Goal: Task Accomplishment & Management: Use online tool/utility

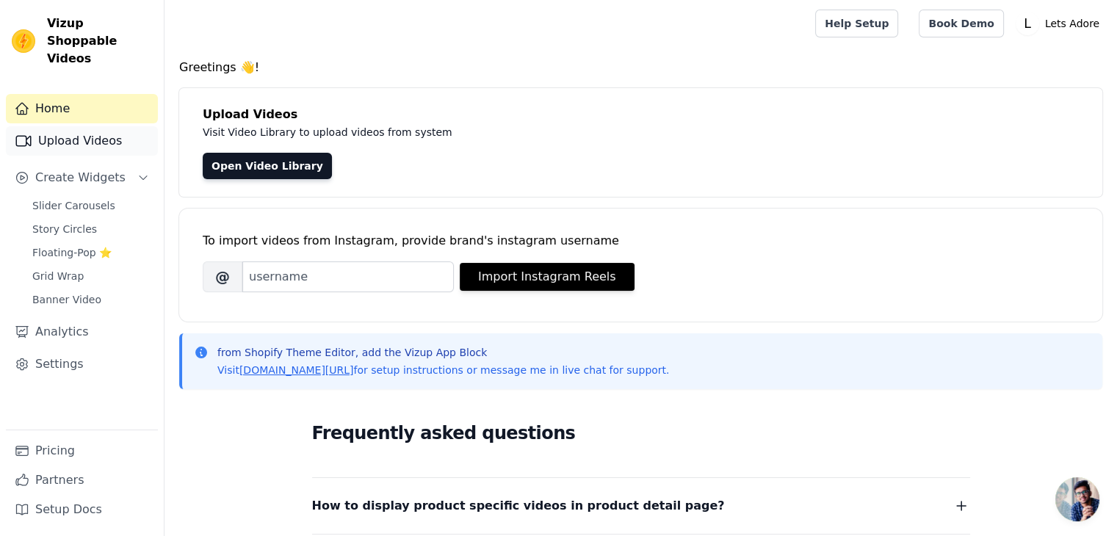
click at [82, 126] on link "Upload Videos" at bounding box center [82, 140] width 152 height 29
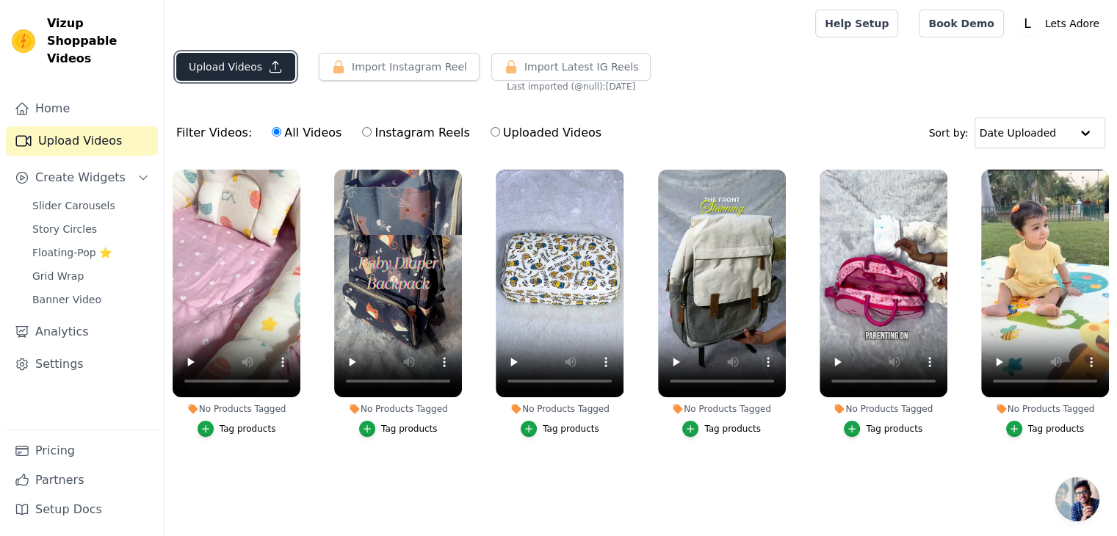
click at [258, 68] on button "Upload Videos" at bounding box center [235, 67] width 119 height 28
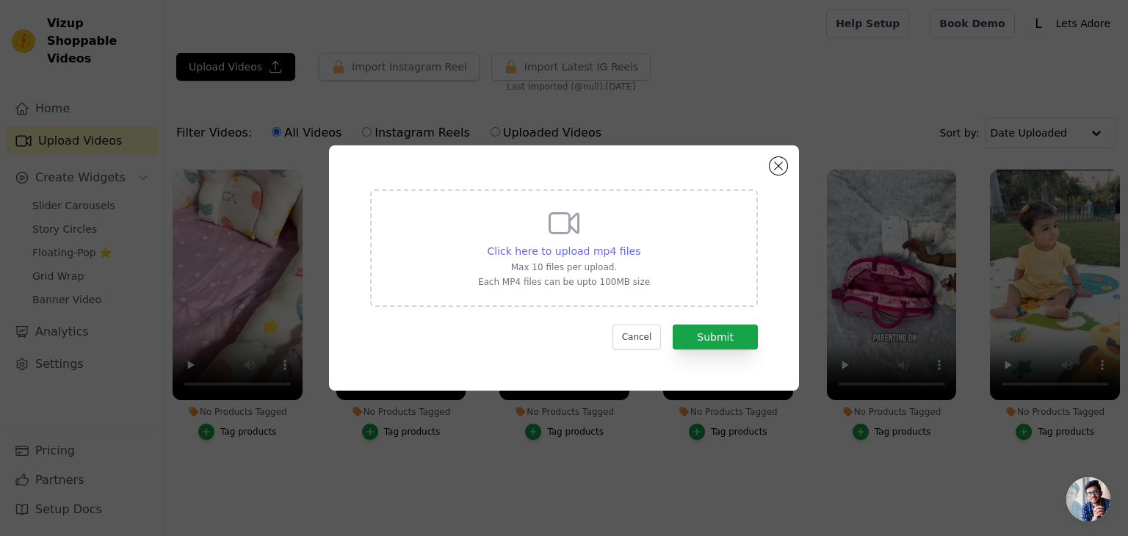
click at [610, 247] on span "Click here to upload mp4 files" at bounding box center [565, 251] width 154 height 12
click at [640, 244] on input "Click here to upload mp4 files Max 10 files per upload. Each MP4 files can be u…" at bounding box center [640, 243] width 1 height 1
type input "C:\fakepath\velvet net bedding set reel (1).mp4"
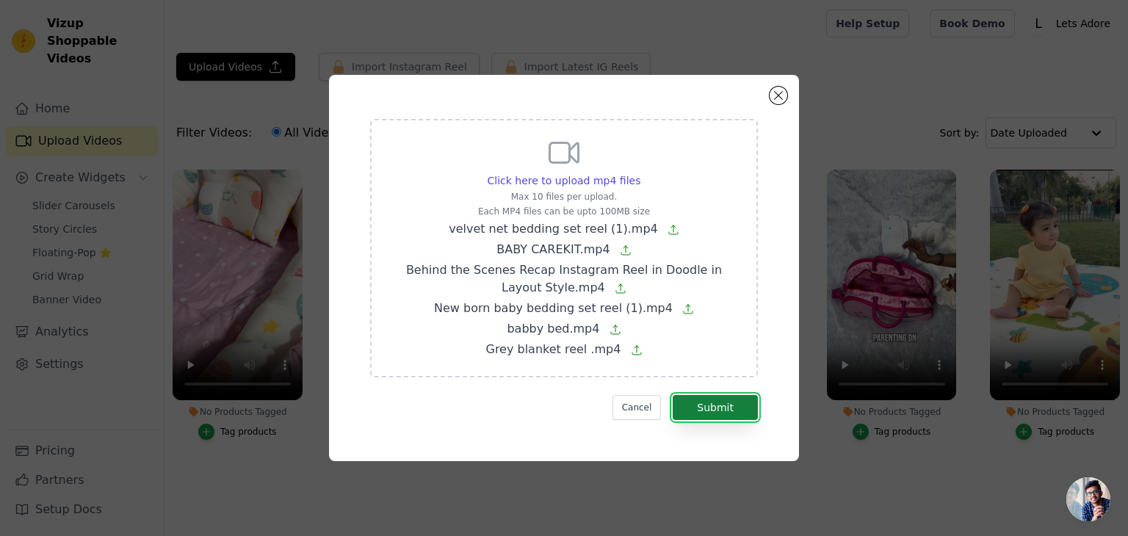
click at [721, 403] on button "Submit" at bounding box center [715, 407] width 85 height 25
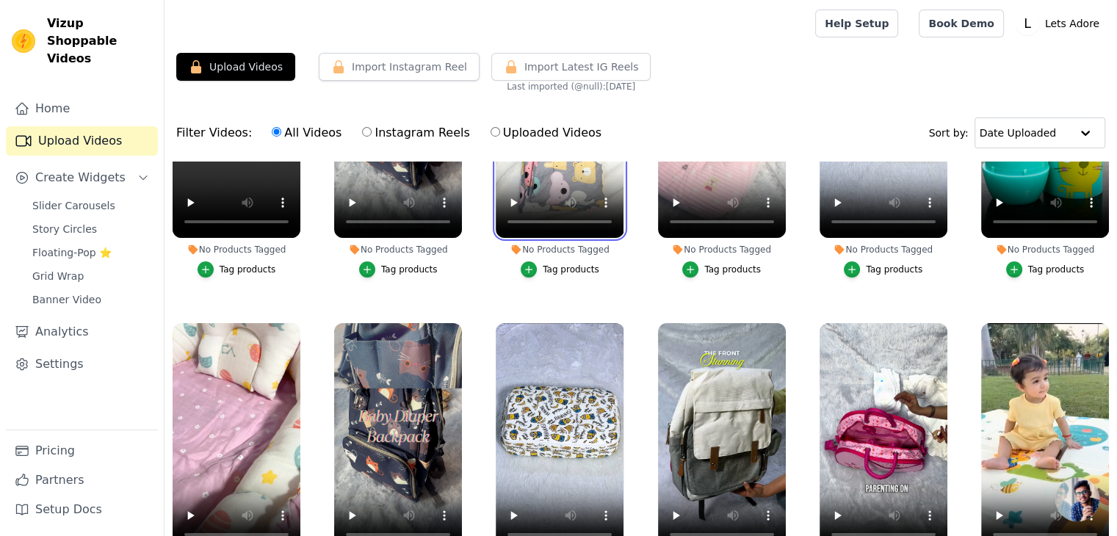
scroll to position [162, 0]
click at [1101, 324] on icon "button" at bounding box center [1106, 325] width 11 height 11
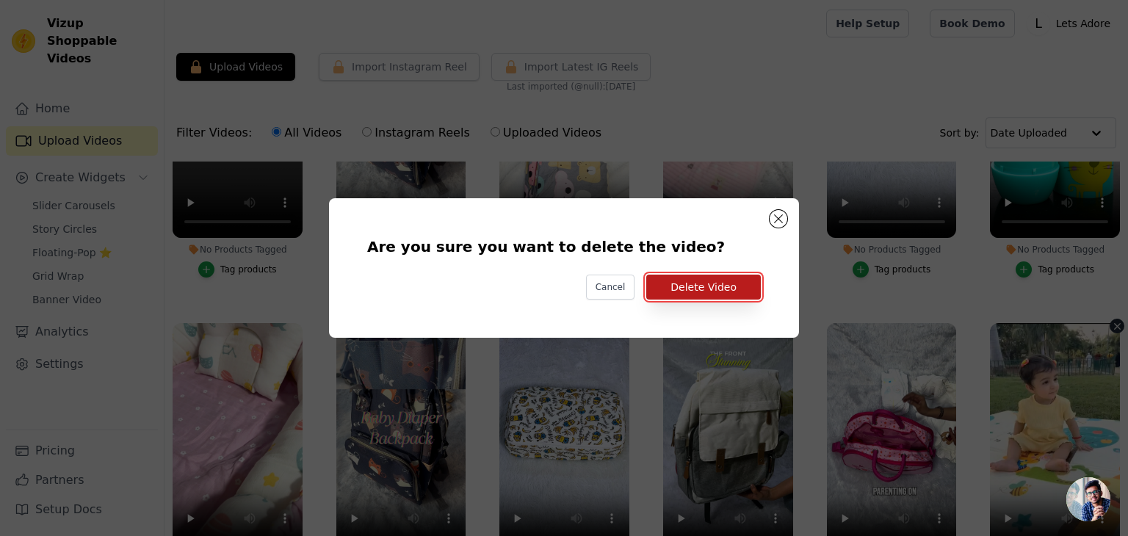
click at [705, 283] on button "Delete Video" at bounding box center [703, 287] width 115 height 25
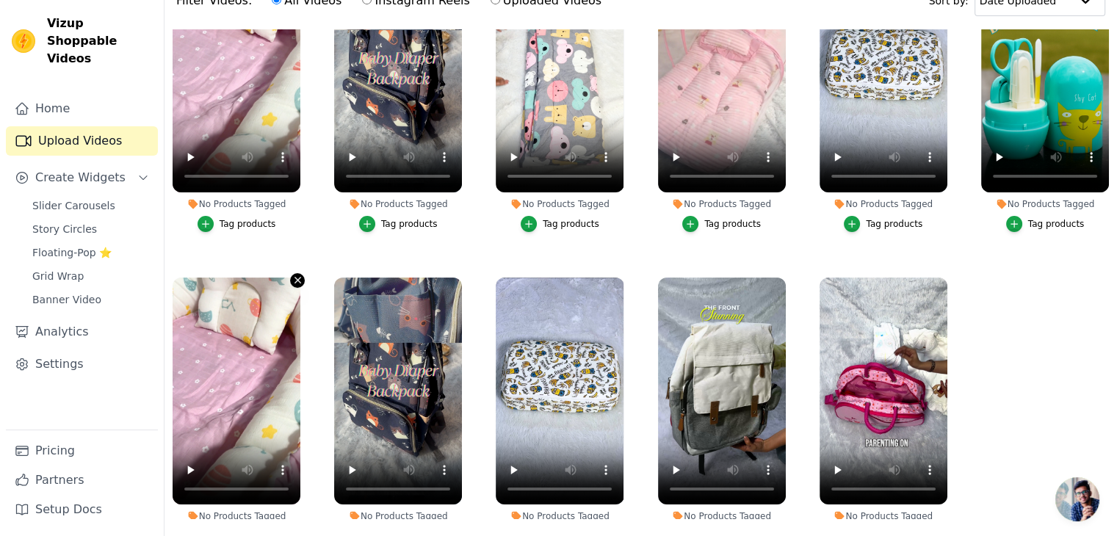
scroll to position [73, 0]
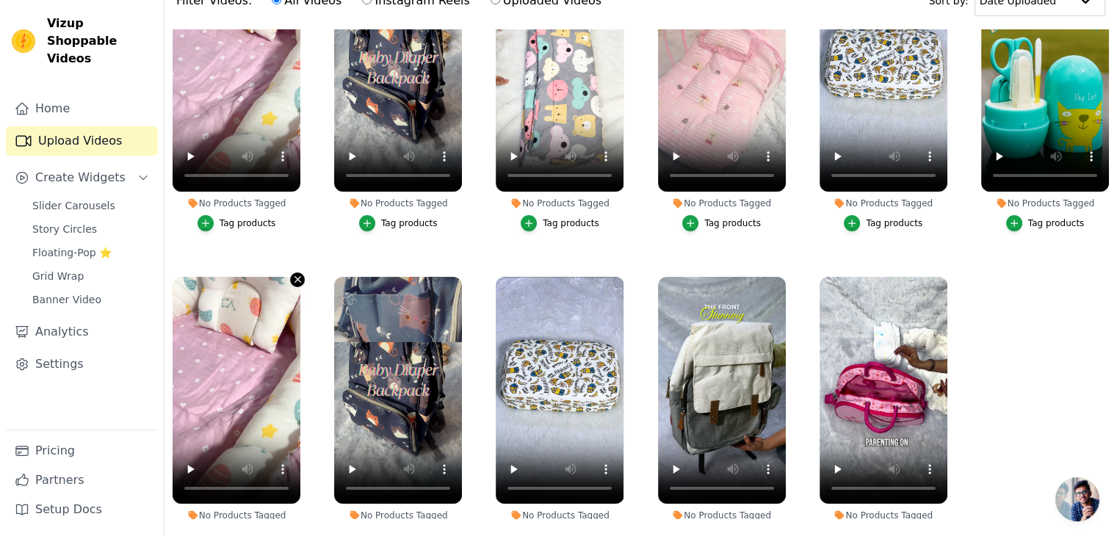
click at [297, 277] on icon "button" at bounding box center [298, 280] width 6 height 6
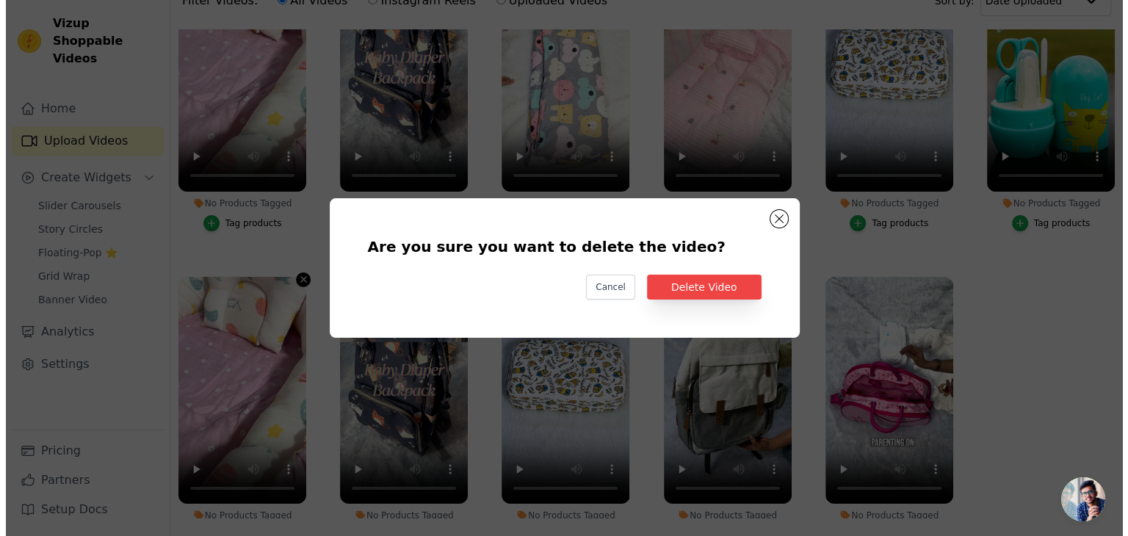
scroll to position [0, 0]
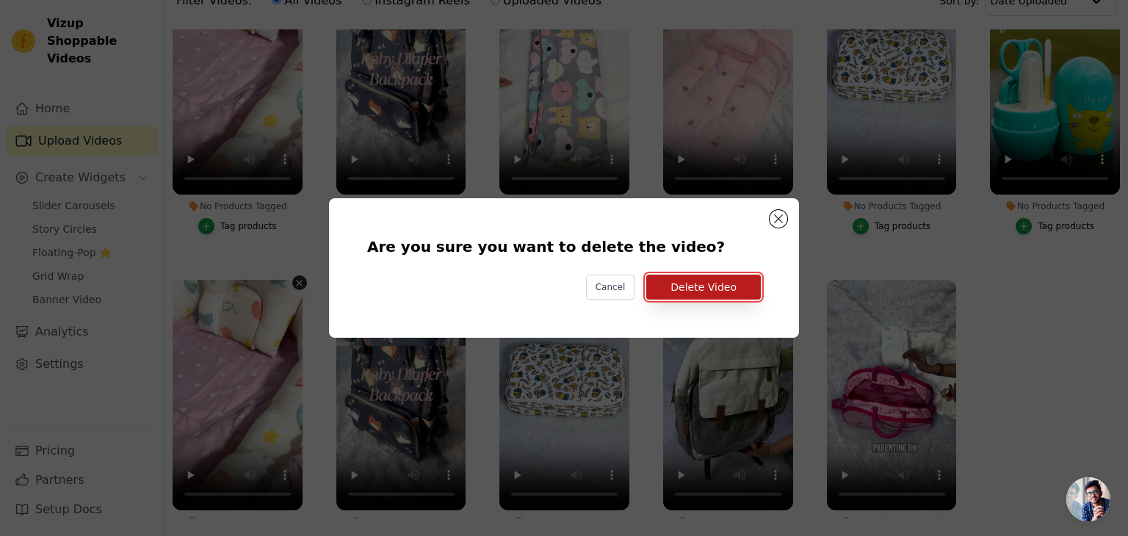
click at [728, 282] on button "Delete Video" at bounding box center [703, 287] width 115 height 25
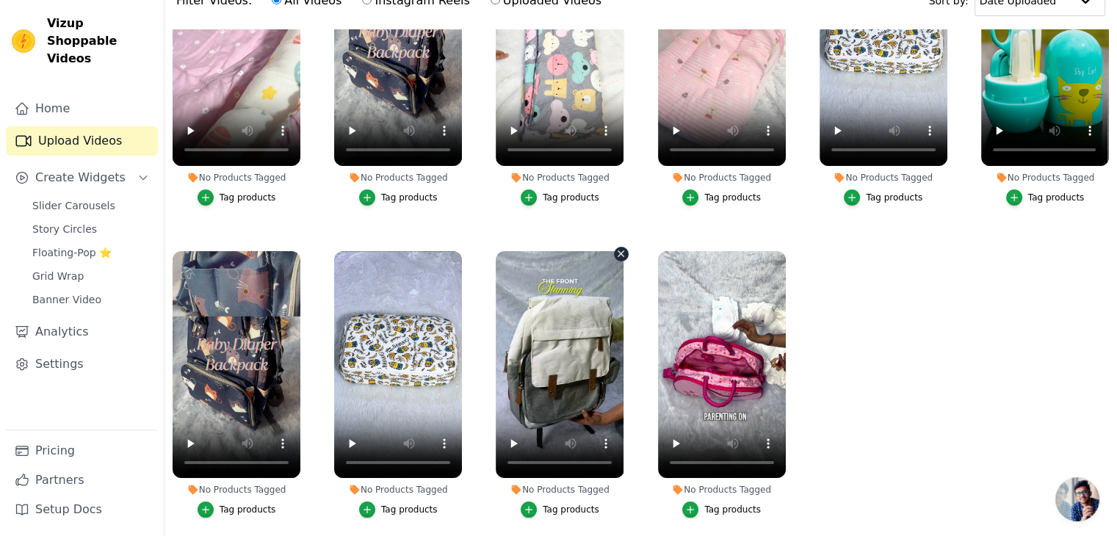
scroll to position [100, 0]
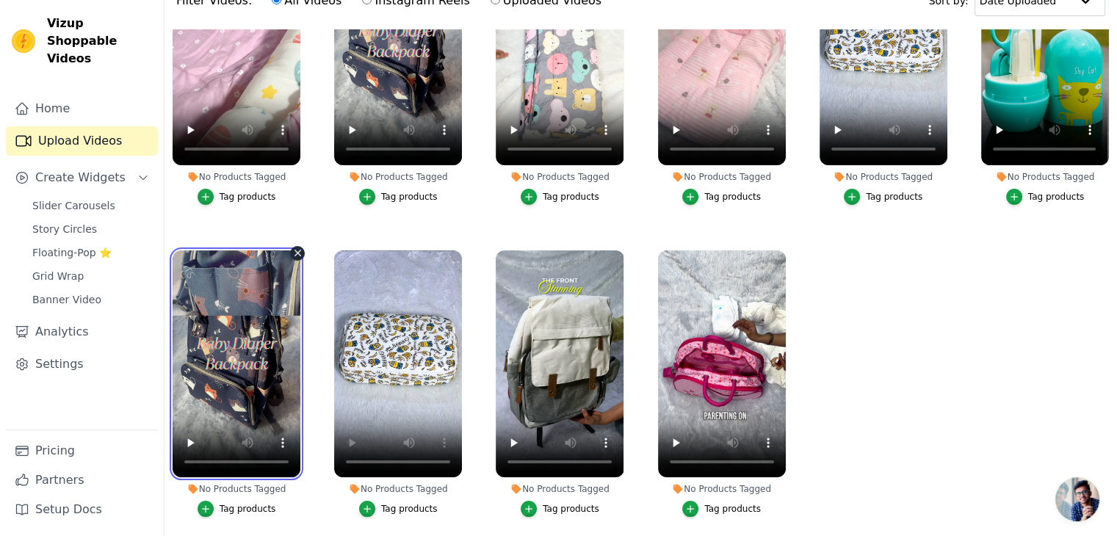
click at [288, 251] on video at bounding box center [237, 365] width 128 height 228
click at [295, 251] on icon "button" at bounding box center [298, 254] width 6 height 6
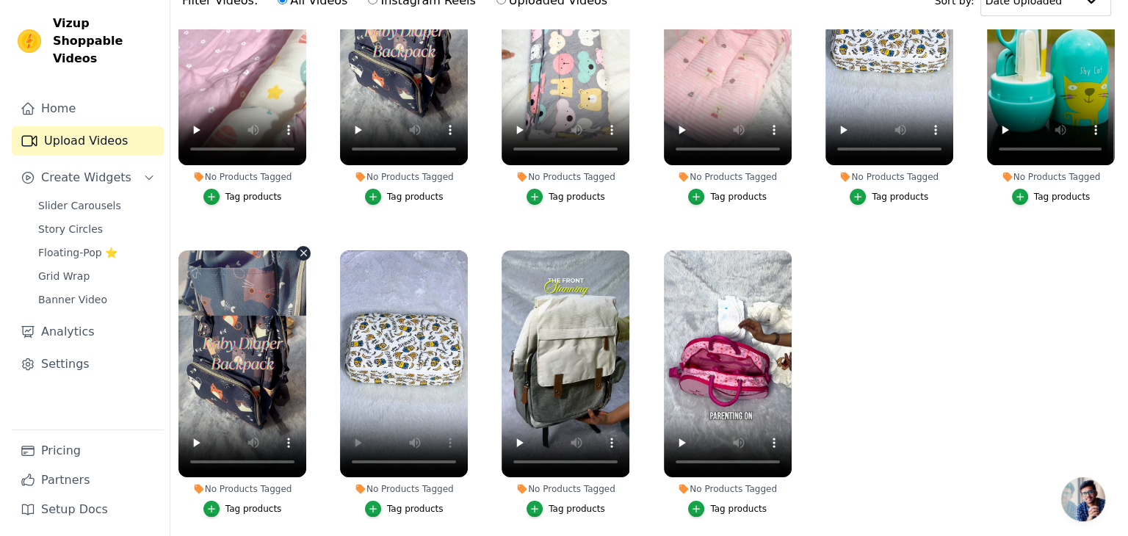
scroll to position [0, 0]
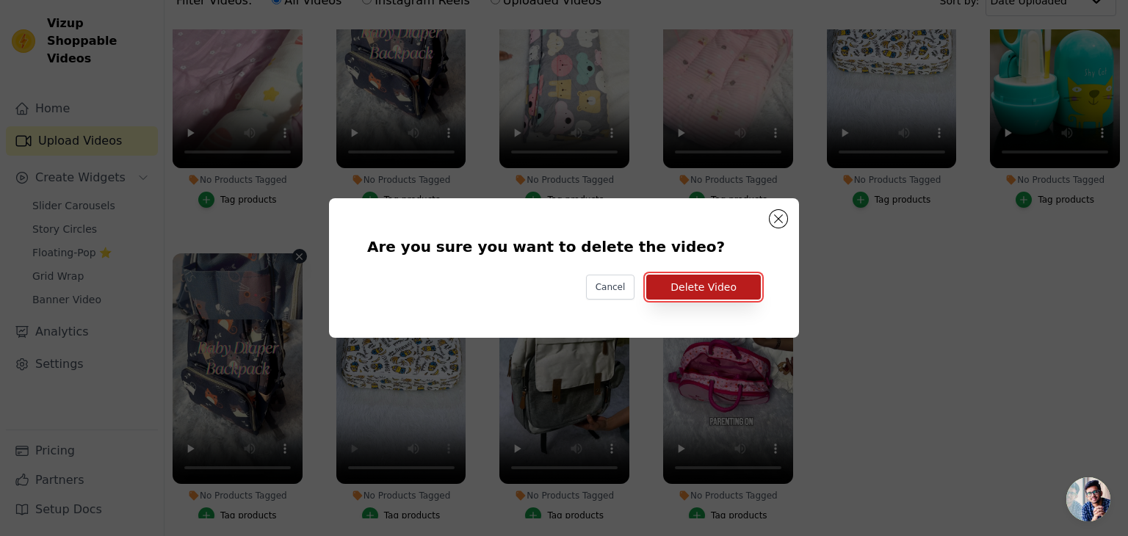
click at [693, 284] on button "Delete Video" at bounding box center [703, 287] width 115 height 25
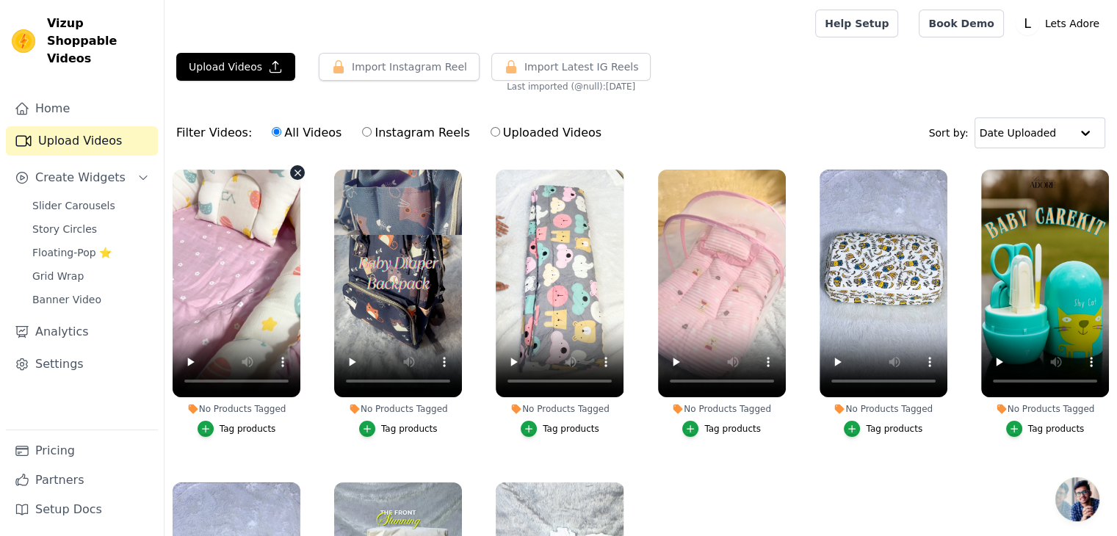
scroll to position [3, 0]
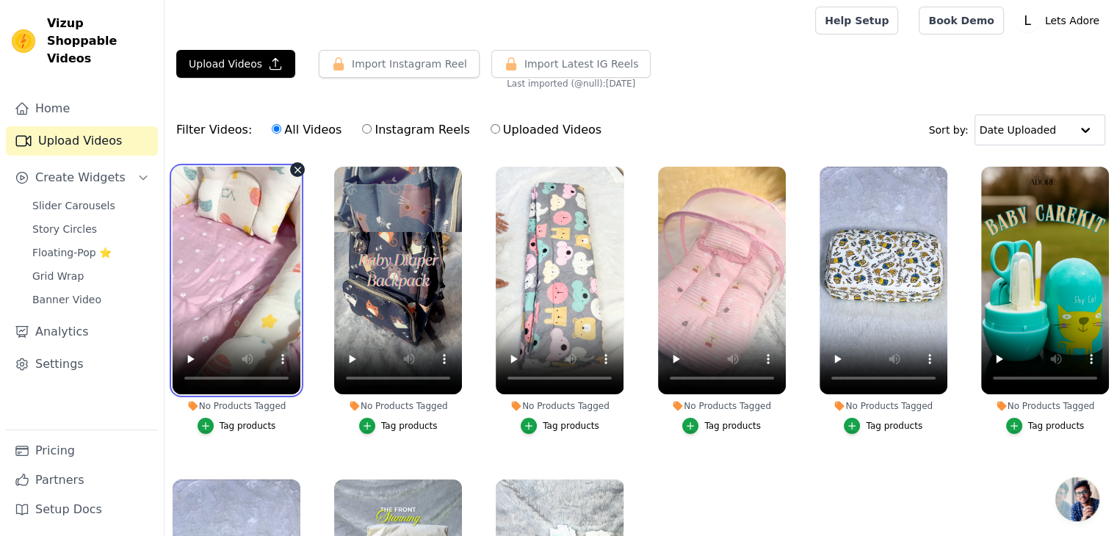
click at [248, 211] on video at bounding box center [237, 281] width 128 height 228
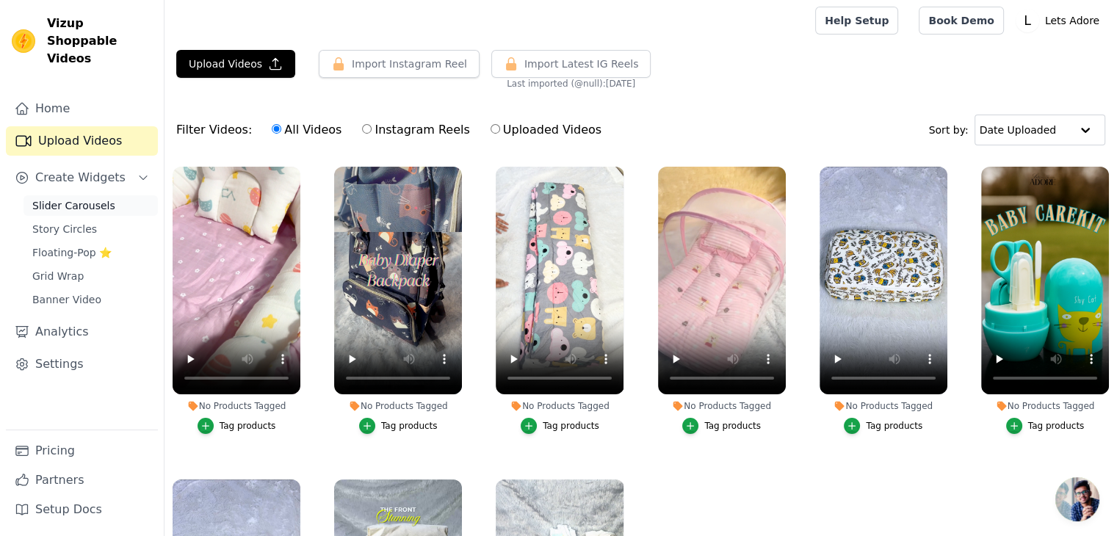
click at [82, 198] on span "Slider Carousels" at bounding box center [73, 205] width 83 height 15
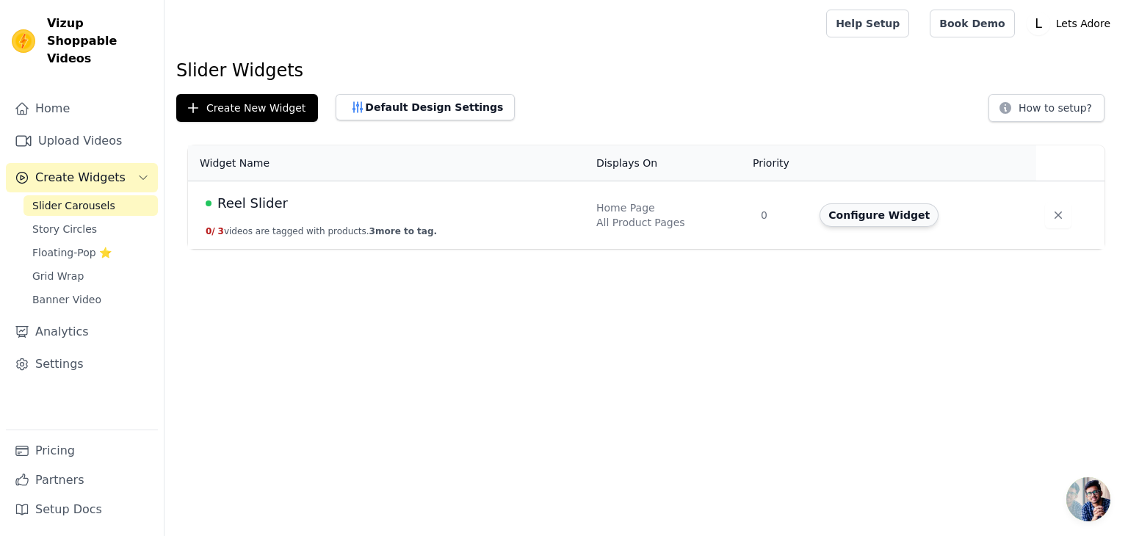
click at [876, 219] on button "Configure Widget" at bounding box center [879, 215] width 119 height 24
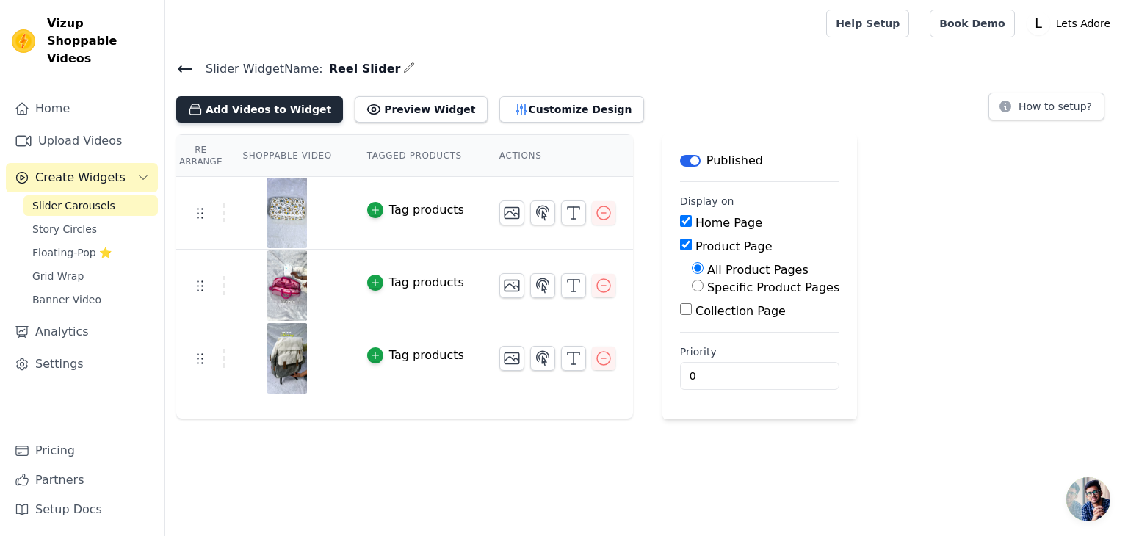
click at [282, 109] on button "Add Videos to Widget" at bounding box center [259, 109] width 167 height 26
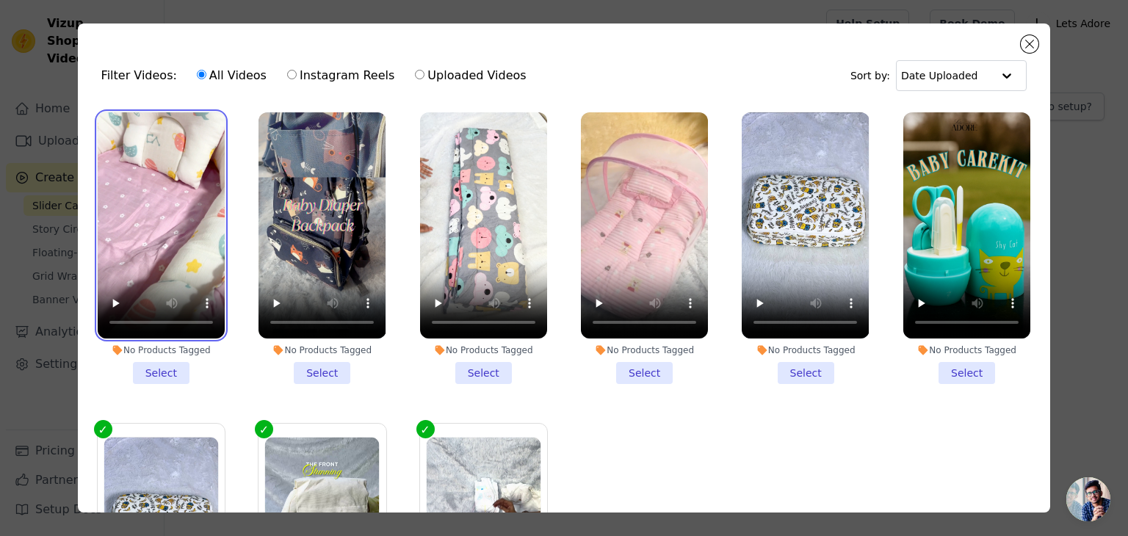
click at [173, 221] on video at bounding box center [161, 225] width 127 height 226
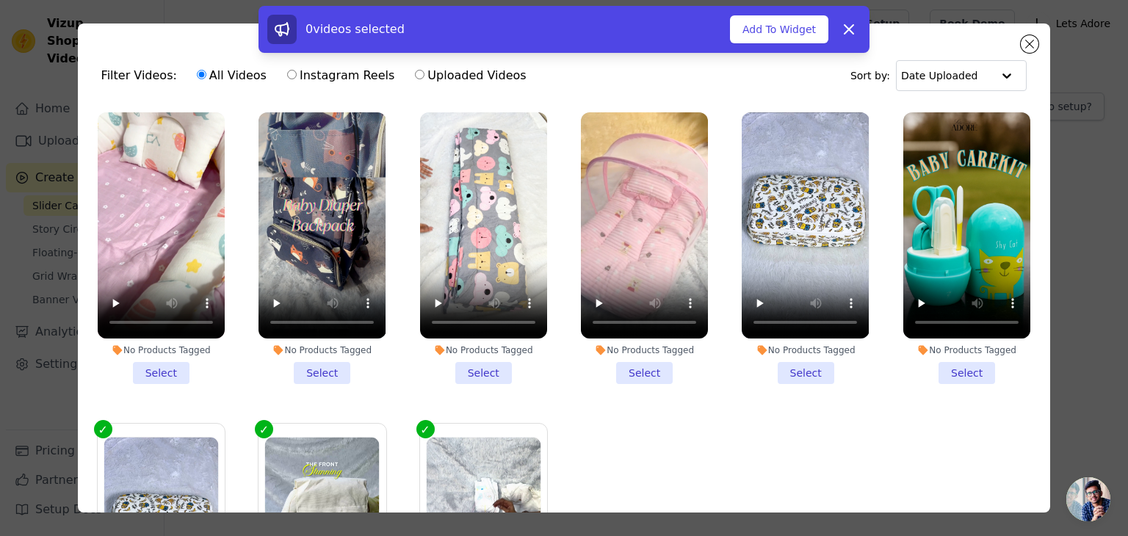
click at [167, 370] on li "No Products Tagged Select" at bounding box center [161, 248] width 127 height 272
click at [0, 0] on input "No Products Tagged Select" at bounding box center [0, 0] width 0 height 0
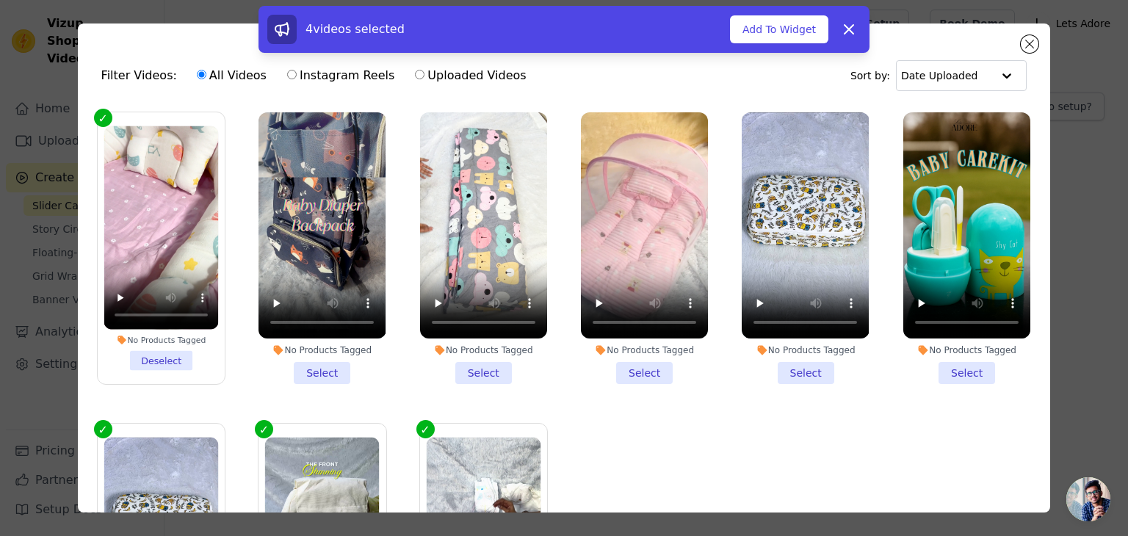
click at [314, 367] on li "No Products Tagged Select" at bounding box center [322, 248] width 127 height 272
click at [0, 0] on input "No Products Tagged Select" at bounding box center [0, 0] width 0 height 0
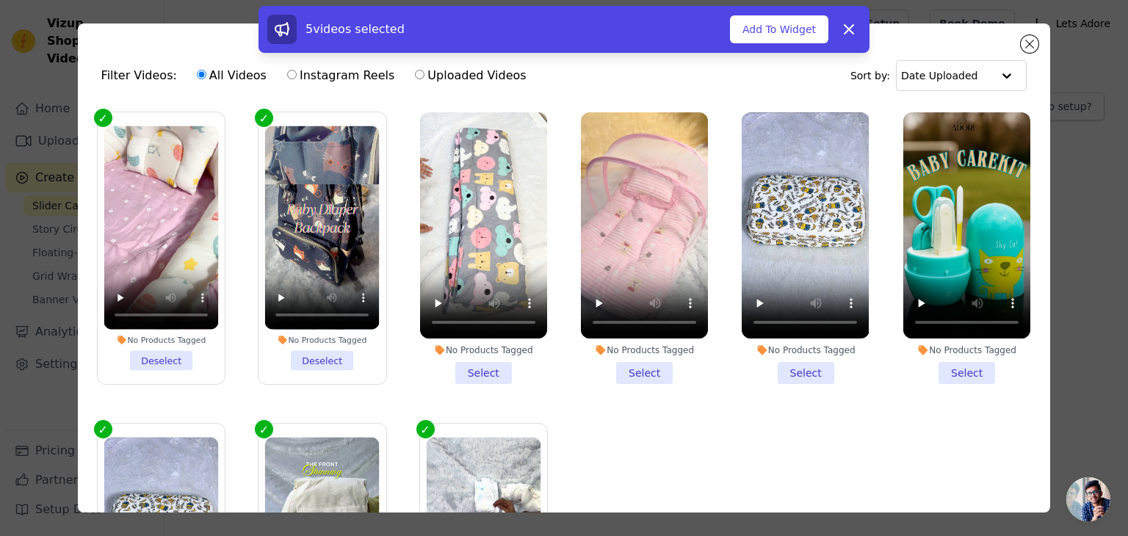
click at [481, 372] on li "No Products Tagged Select" at bounding box center [483, 248] width 127 height 272
click at [0, 0] on input "No Products Tagged Select" at bounding box center [0, 0] width 0 height 0
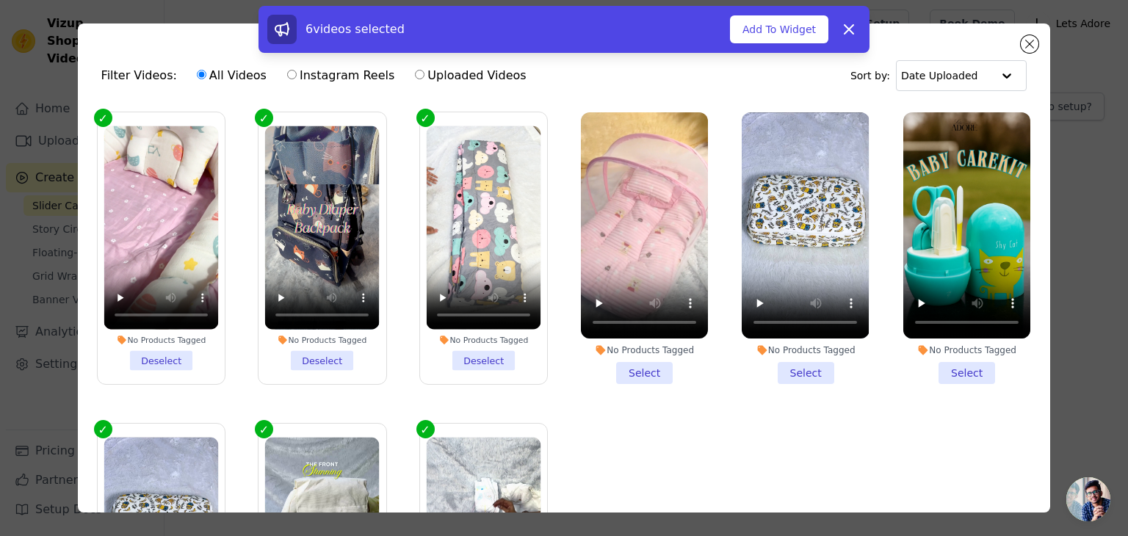
click at [641, 367] on li "No Products Tagged Select" at bounding box center [644, 248] width 127 height 272
click at [0, 0] on input "No Products Tagged Select" at bounding box center [0, 0] width 0 height 0
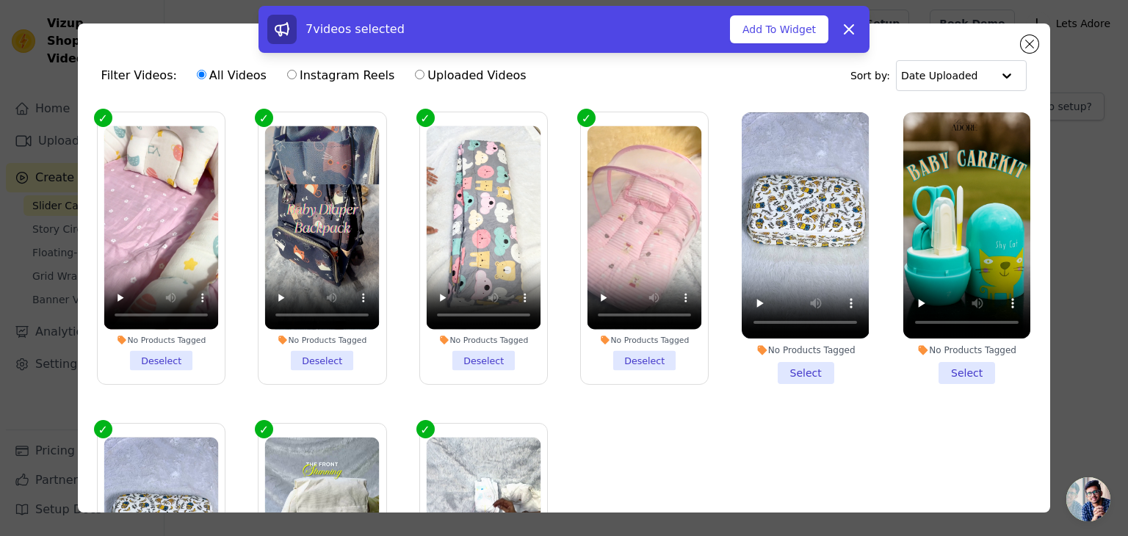
click at [799, 367] on li "No Products Tagged Select" at bounding box center [805, 248] width 127 height 272
click at [0, 0] on input "No Products Tagged Select" at bounding box center [0, 0] width 0 height 0
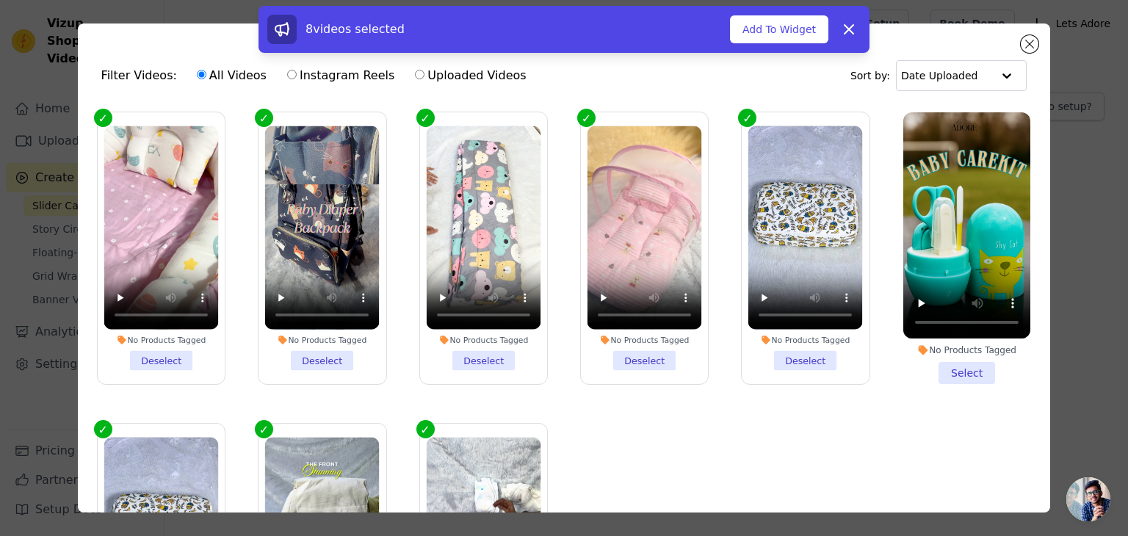
click at [940, 362] on li "No Products Tagged Select" at bounding box center [967, 248] width 127 height 272
click at [0, 0] on input "No Products Tagged Select" at bounding box center [0, 0] width 0 height 0
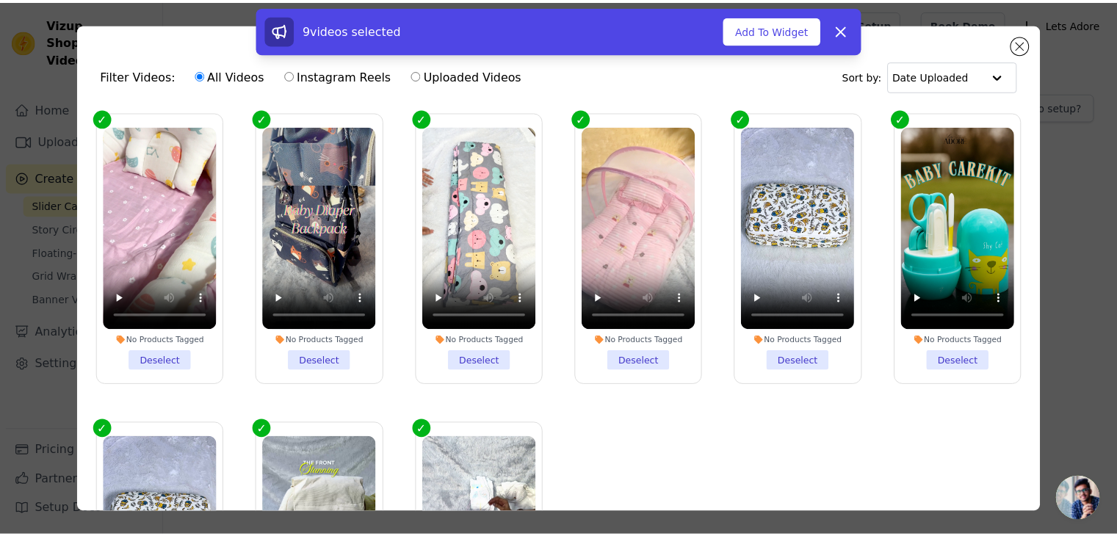
scroll to position [131, 0]
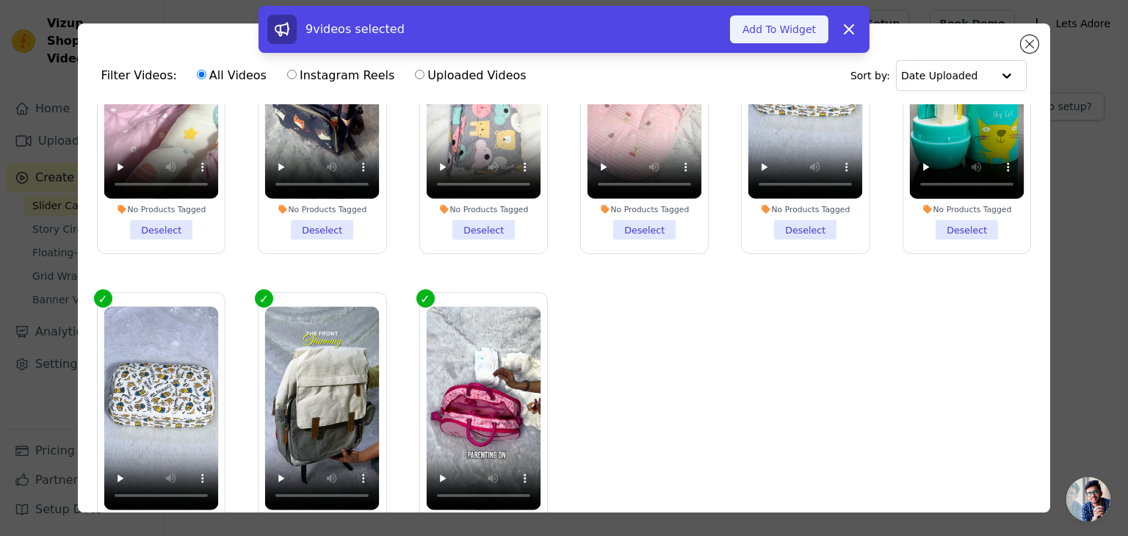
click at [779, 28] on button "Add To Widget" at bounding box center [779, 29] width 98 height 28
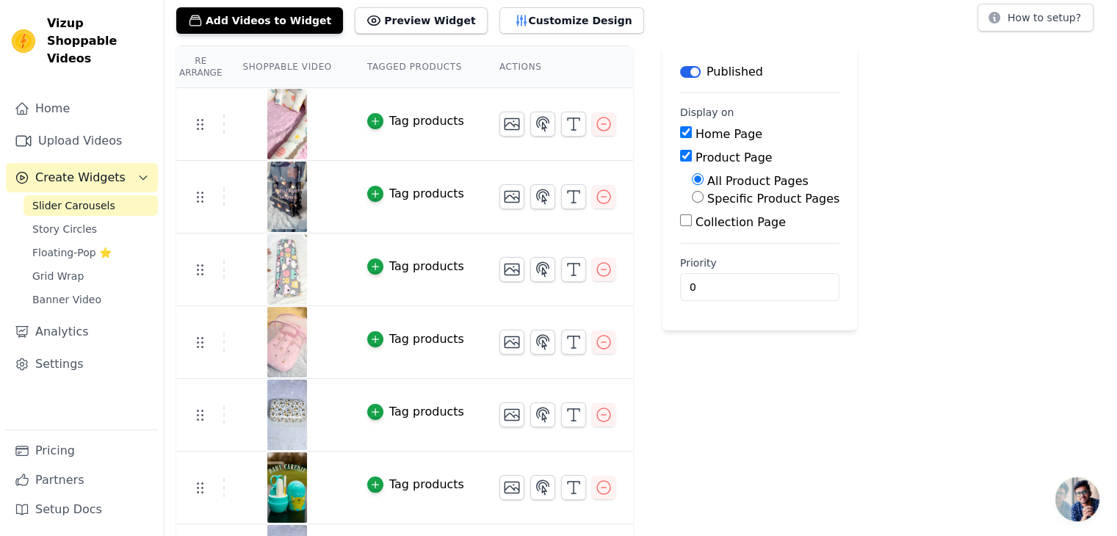
scroll to position [87, 0]
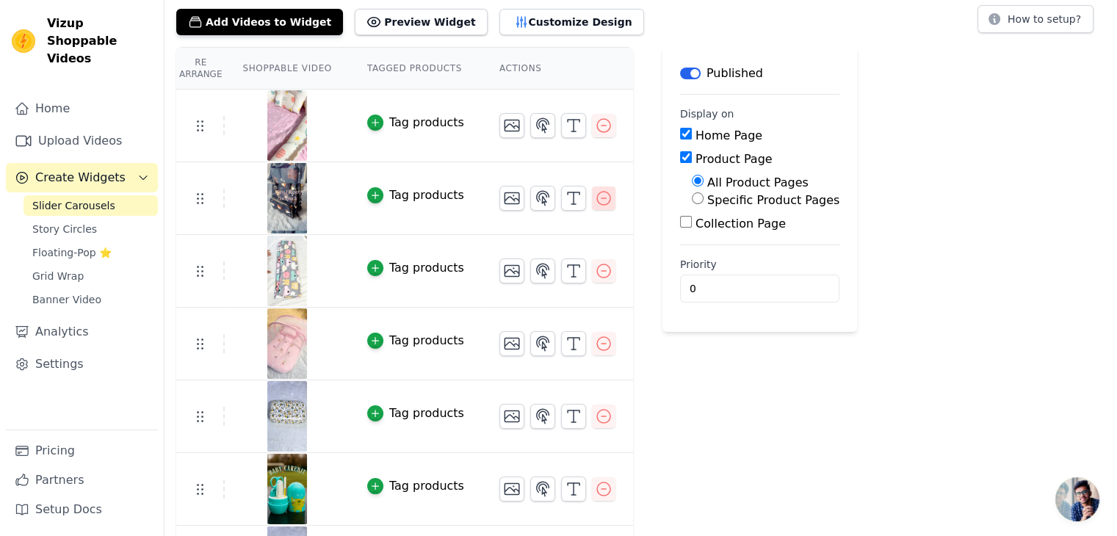
click at [595, 200] on icon "button" at bounding box center [604, 199] width 18 height 18
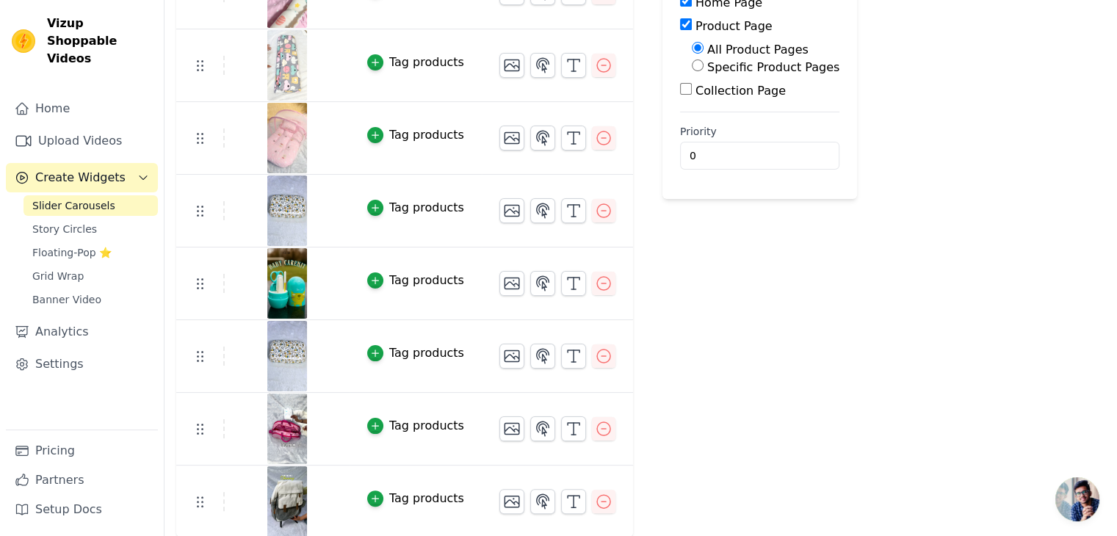
scroll to position [0, 0]
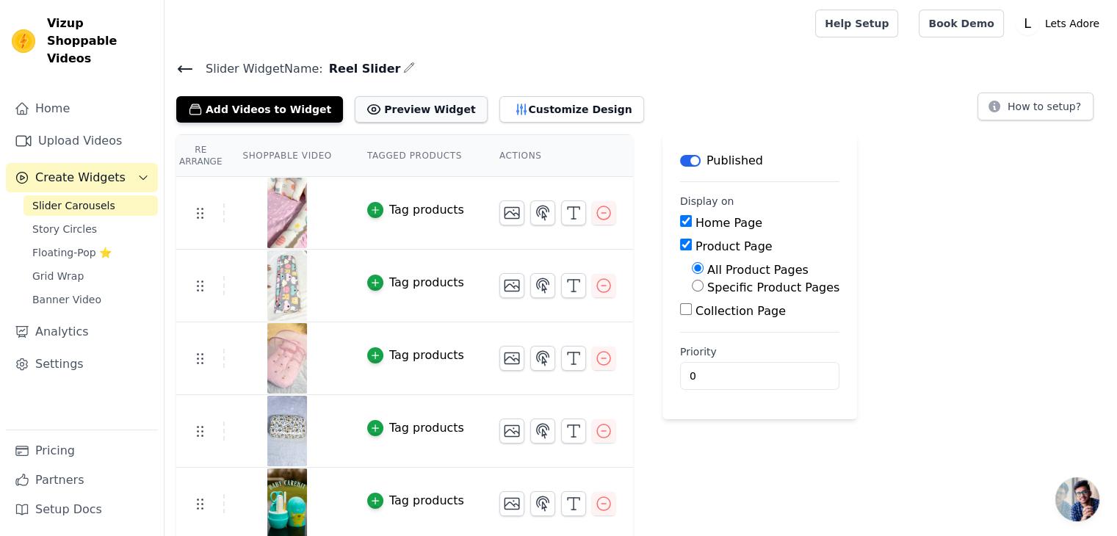
click at [391, 109] on button "Preview Widget" at bounding box center [421, 109] width 132 height 26
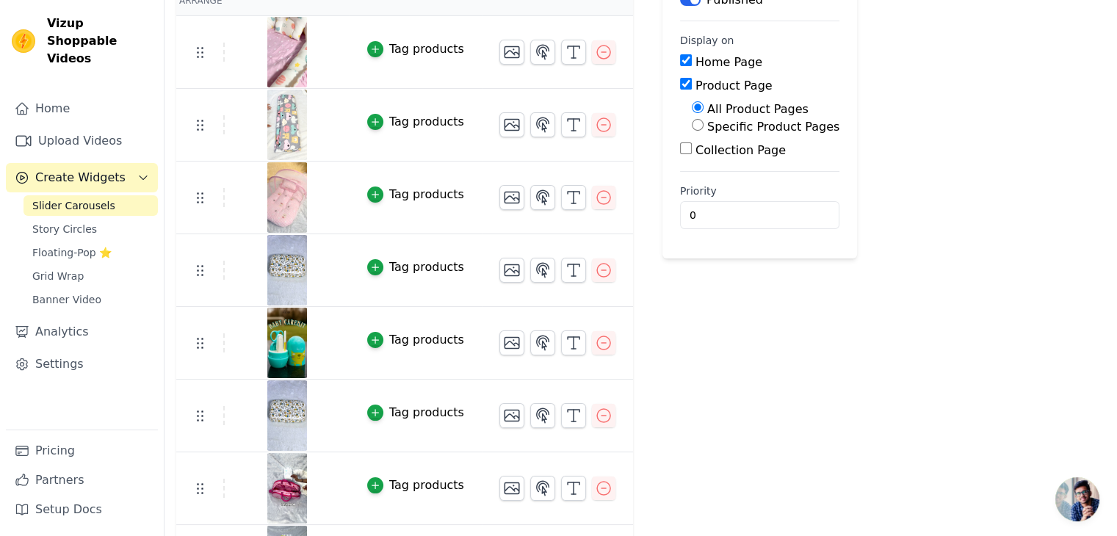
scroll to position [220, 0]
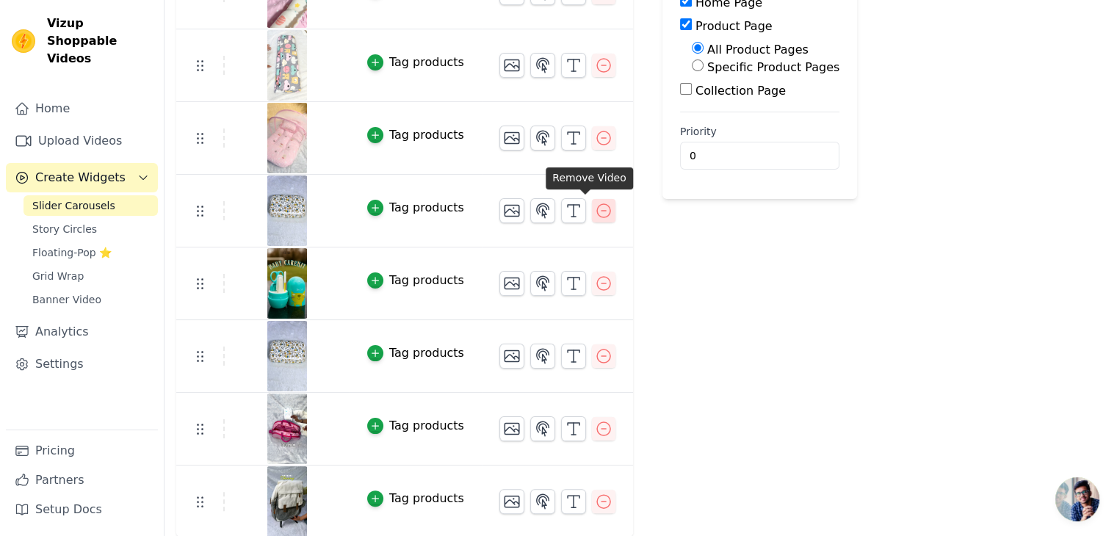
click at [595, 206] on icon "button" at bounding box center [604, 211] width 18 height 18
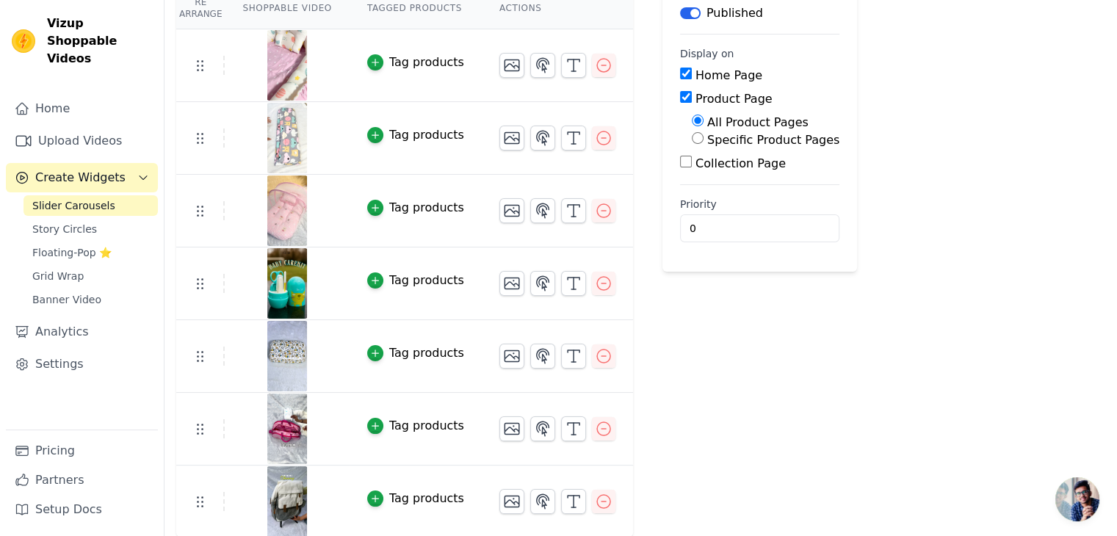
scroll to position [0, 0]
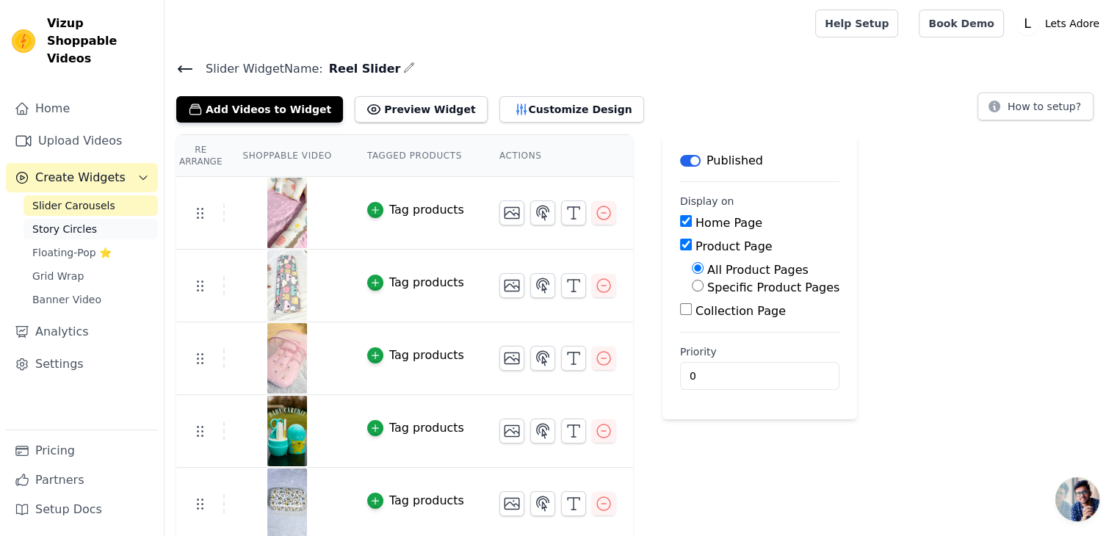
click at [87, 222] on span "Story Circles" at bounding box center [64, 229] width 65 height 15
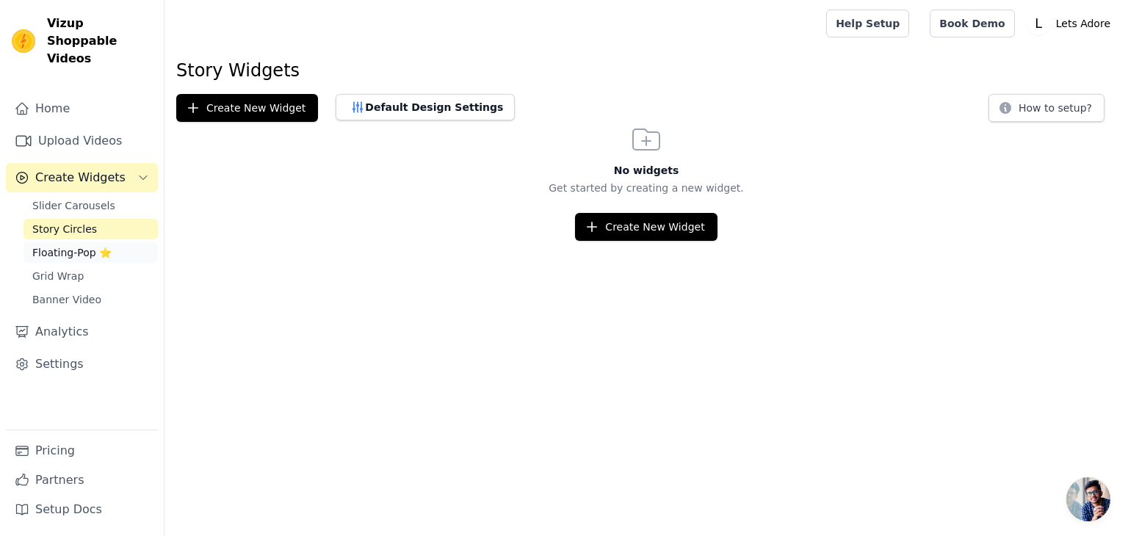
click at [68, 245] on span "Floating-Pop ⭐" at bounding box center [71, 252] width 79 height 15
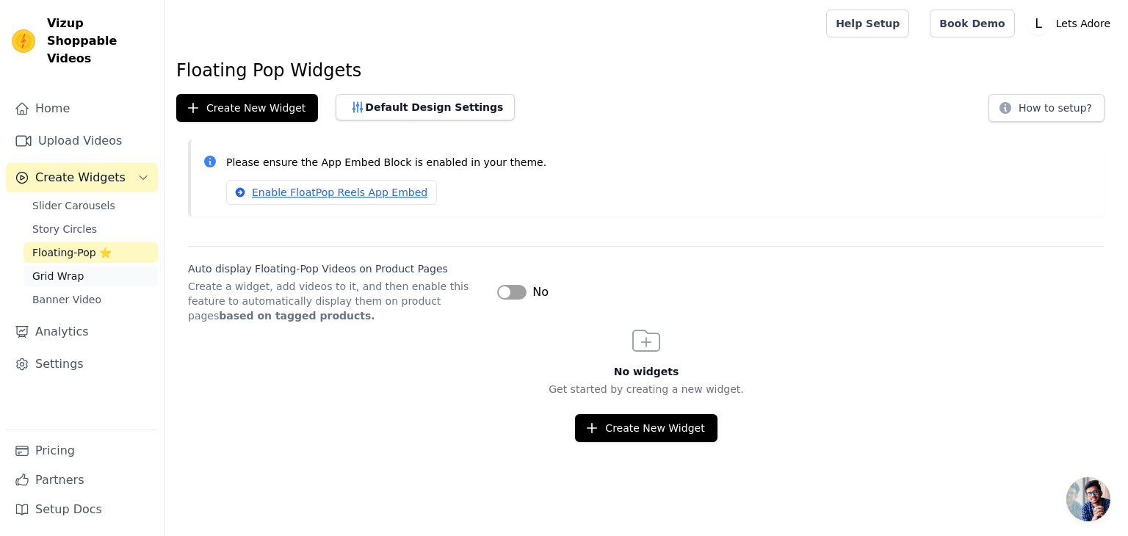
click at [65, 269] on span "Grid Wrap" at bounding box center [57, 276] width 51 height 15
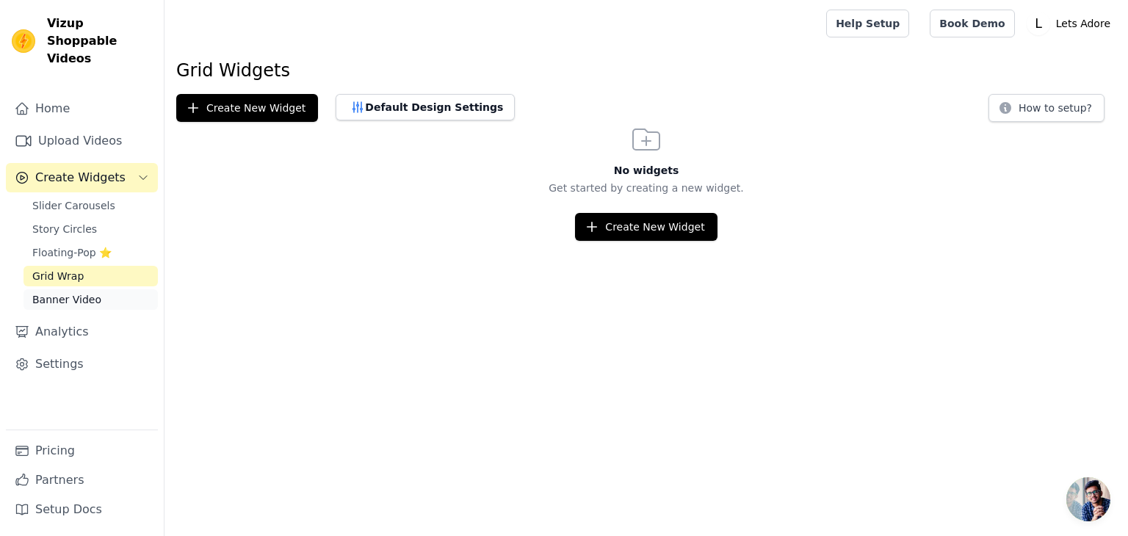
click at [75, 292] on span "Banner Video" at bounding box center [66, 299] width 69 height 15
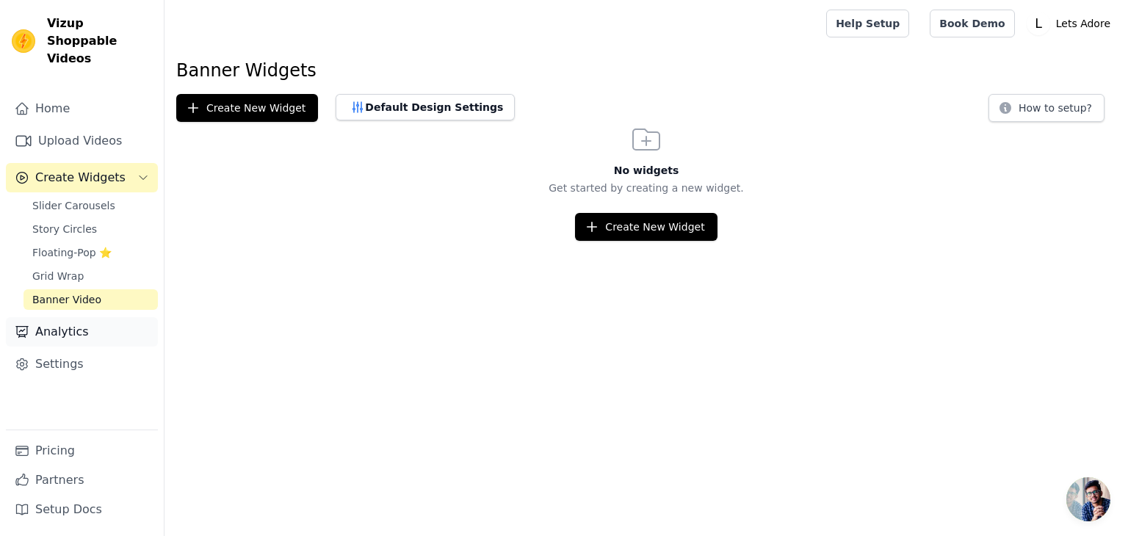
click at [66, 318] on link "Analytics" at bounding box center [82, 331] width 152 height 29
